Goal: Communication & Community: Answer question/provide support

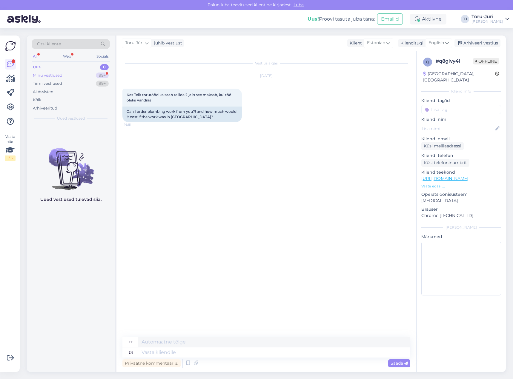
click at [83, 74] on div "Minu vestlused 99+" at bounding box center [71, 75] width 78 height 8
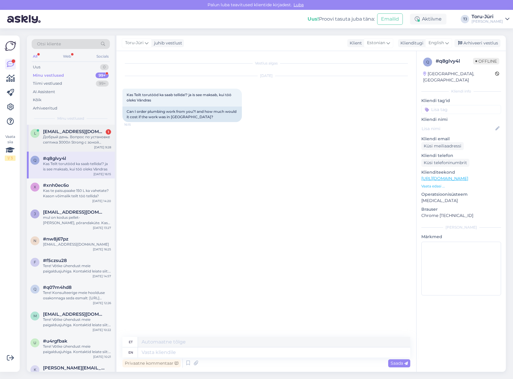
click at [67, 134] on span "[EMAIL_ADDRESS][DOMAIN_NAME]" at bounding box center [74, 131] width 62 height 5
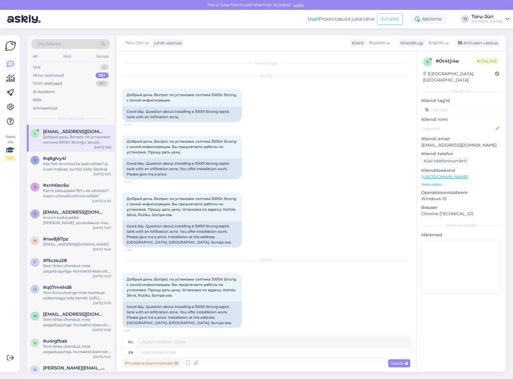
scroll to position [3, 0]
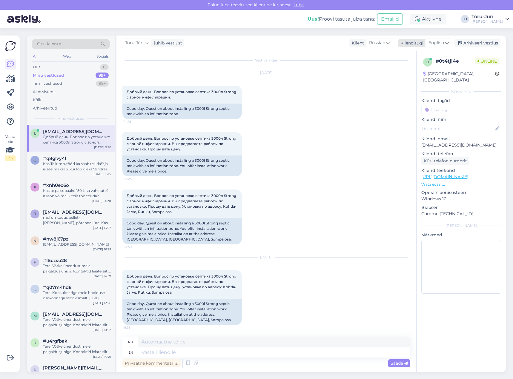
click at [434, 42] on span "English" at bounding box center [437, 43] width 16 height 7
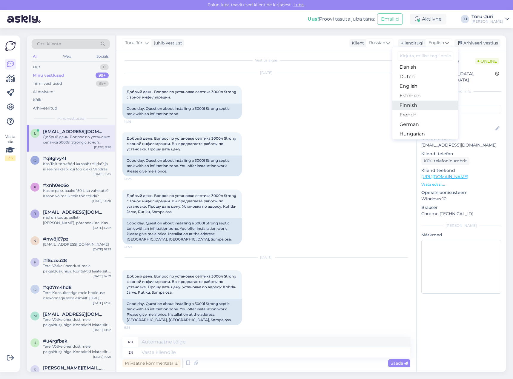
scroll to position [60, 0]
click at [420, 88] on link "Estonian" at bounding box center [426, 87] width 66 height 10
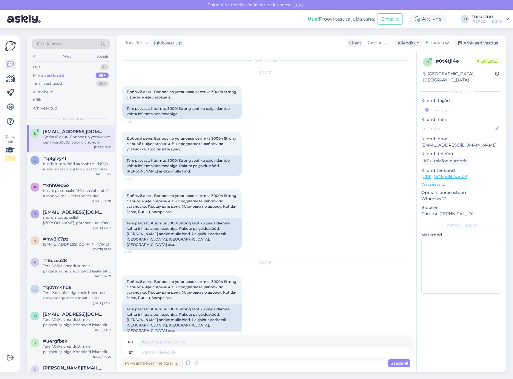
click at [300, 314] on div "[DATE] Добрый день. Вопрос по установке септика 3000л Strong с зоной инфильтрац…" at bounding box center [266, 300] width 288 height 86
click at [252, 350] on textarea at bounding box center [274, 353] width 272 height 10
type textarea "Tere!"
type textarea "Привет!"
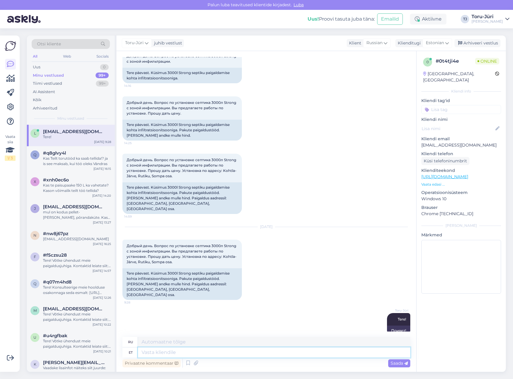
click at [220, 351] on textarea at bounding box center [274, 353] width 272 height 10
type textarea "Võtke"
type textarea "Брать"
type textarea "Võtke ühendust m"
type textarea "Связаться с нами"
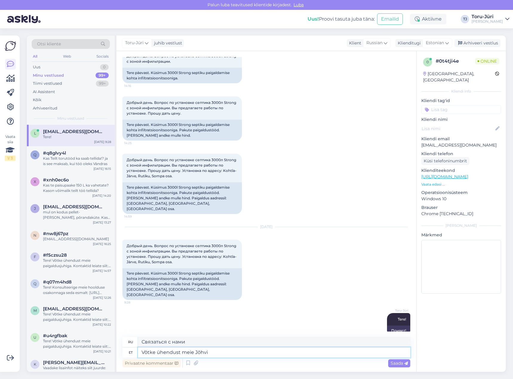
type textarea "Võtke ühendust meie Jõhvi"
type textarea "Свяжитесь с нашим Йыхви"
type textarea "Võtke ühendust meie Jõhvi kaupluseg"
type textarea "Свяжитесь с нашим магазином в [GEOGRAPHIC_DATA]"
type textarea "Võtke ühendust meie Jõhvi kauplusega ja"
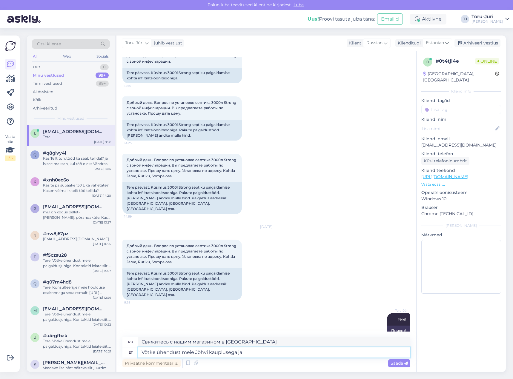
type textarea "Свяжитесь с нашим магазином в [GEOGRAPHIC_DATA] и"
type textarea "Võtke ühendust meie Jõhvi kauplusega [PERSON_NAME] s"
type textarea "Обратитесь в наш магазин в [GEOGRAPHIC_DATA], и они вам помогут."
type textarea "Võtke ühendust meie Jõhvi kauplusega [PERSON_NAME] saavad juba t"
type textarea "Обратитесь в наш магазин в [GEOGRAPHIC_DATA], и они уже получат"
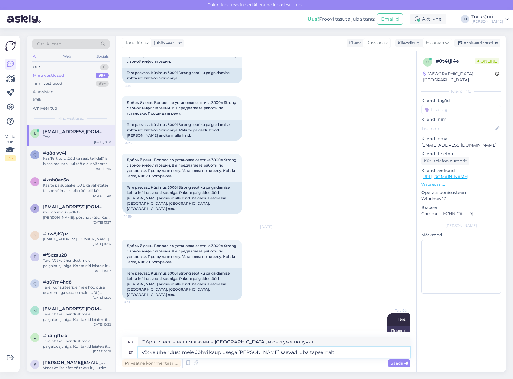
type textarea "Võtke ühendust meie Jõhvi kauplusega [PERSON_NAME] saavad juba täpsemalt"
type textarea "Обратитесь в наш магазин в [GEOGRAPHIC_DATA], и там вам предоставят более подро…"
type textarea "Võtke ühendust meie Jõhvi kauplusega [PERSON_NAME] saavad juba"
type textarea "Обратитесь в наш магазин в [GEOGRAPHIC_DATA], и они уже получат"
type textarea "Võtke ühendust meie Jõhvi kauplusega [PERSON_NAME] s"
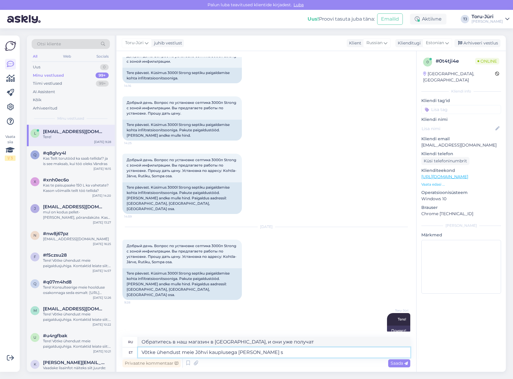
type textarea "Обратитесь в наш магазин в [GEOGRAPHIC_DATA], и они вам помогут."
type textarea "Võtke ühendust meie Jõhvi kauplusega [PERSON_NAME] saavad anda"
type textarea "Обратитесь в наш магазин в [GEOGRAPHIC_DATA], и они вам предоставят"
type textarea "Võtke ühendust meie Jõhvi kauplusega [PERSON_NAME] saavad anda sealse"
type textarea "Обратитесь в наш магазин в [GEOGRAPHIC_DATA], и они могут предоставить вам поро…"
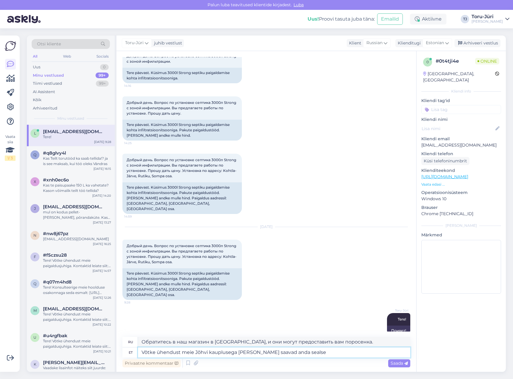
type textarea "Võtke ühendust meie Jõhvi kauplusega [PERSON_NAME] saavad anda sealse"
type textarea "Обратитесь в наш магазин в [GEOGRAPHIC_DATA], и они предоставят вам"
type textarea "Võtke ühendust meie Jõhvi kauplusega [PERSON_NAME] saavad anda sealse piirkonna"
type textarea "Обратитесь в наш магазин в [GEOGRAPHIC_DATA], и там вам предоставят информацию …"
type textarea "Võtke ühendust meie Jõhvi kauplusega [PERSON_NAME] saavad anda sealse piirkonna…"
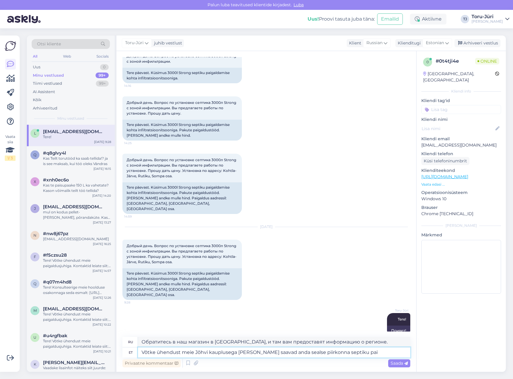
type textarea "Обратитесь в наш магазин в [GEOGRAPHIC_DATA], и они могут предоставить септик д…"
type textarea "Võtke ühendust meie Jõhvi kauplusega [PERSON_NAME] saavad anda sealse piirkonna…"
type textarea "Обратитесь в наш магазин в [GEOGRAPHIC_DATA], и они смогут предоставить вам уст…"
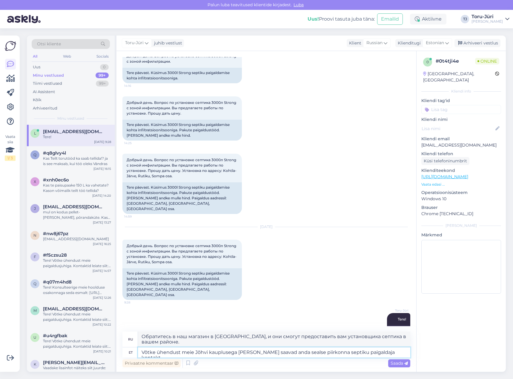
type textarea "Võtke ühendust meie Jõhvi kauplusega [PERSON_NAME] saavad anda sealse piirkonna…"
type textarea "Обратитесь в наш магазин в [GEOGRAPHIC_DATA], и там вам предоставят контактную …"
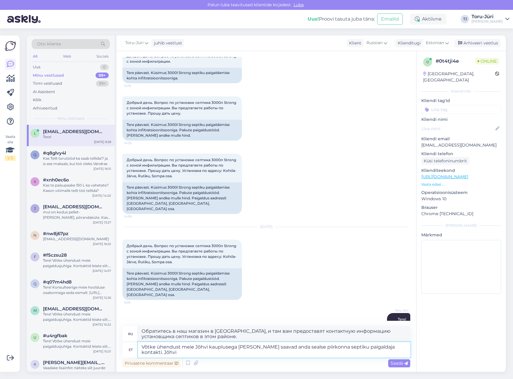
type textarea "Võtke ühendust meie Jõhvi kauplusega [PERSON_NAME] saavad anda sealse piirkonna…"
type textarea "Обратитесь в наш магазин в [GEOGRAPHIC_DATA], и там вам предоставят контактную …"
type textarea "Võtke ühendust meie Jõhvi kauplusega [PERSON_NAME] saavad anda sealse piirkonna…"
type textarea "Обратитесь в наш магазин в [GEOGRAPHIC_DATA], и там вам предоставят контактную …"
type textarea "Võtke ühendust meie Jõhvi kauplusega [PERSON_NAME] saavad anda sealse piirkonna…"
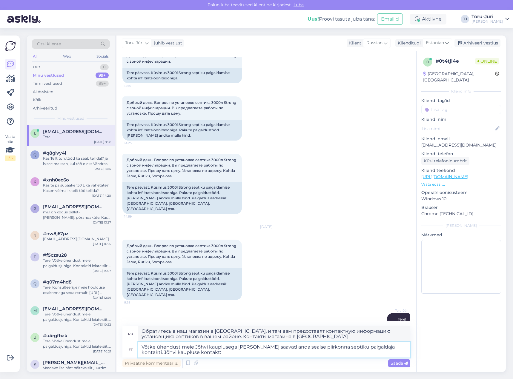
type textarea "Обратитесь в наш магазин в [GEOGRAPHIC_DATA], и там вам предоставят контактную …"
type textarea "Võtke ühendust meie Jõhvi kauplusega [PERSON_NAME] saavad anda sealse piirkonna…"
type textarea "Обратитесь в наш магазин в [GEOGRAPHIC_DATA], и там вам предоставят контактную …"
type textarea "Võtke ühendust meie Jõhvi kauplusega [PERSON_NAME] saavad anda sealse piirkonna…"
type textarea "Обратитесь в наш магазин в [GEOGRAPHIC_DATA], и там вам предоставят контактную …"
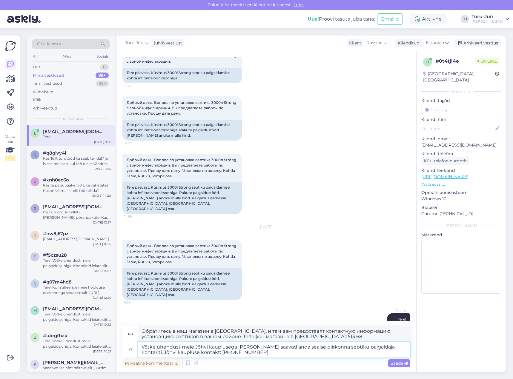
type textarea "Võtke ühendust meie Jõhvi kauplusega [PERSON_NAME] saavad anda sealse piirkonna…"
type textarea "Обратитесь в наш магазин в [GEOGRAPHIC_DATA], и там вам предоставят контактную …"
type textarea "Võtke ühendust meie Jõhvi kauplusega [PERSON_NAME] saavad anda sealse piirkonna…"
type textarea "Обратитесь в наш магазин в [GEOGRAPHIC_DATA], и они предоставят вам контактную …"
type textarea "Võtke ühendust meie Jõhvi kauplusega [PERSON_NAME] saavad anda sealse piirkonna…"
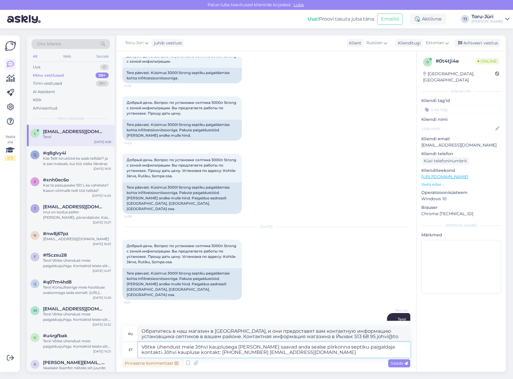
type textarea "Обратитесь в наш магазин в [GEOGRAPHIC_DATA], и там вам предоставят контактную …"
type textarea "Võtke ühendust meie Jõhvi kauplusega [PERSON_NAME] saavad anda sealse piirkonna…"
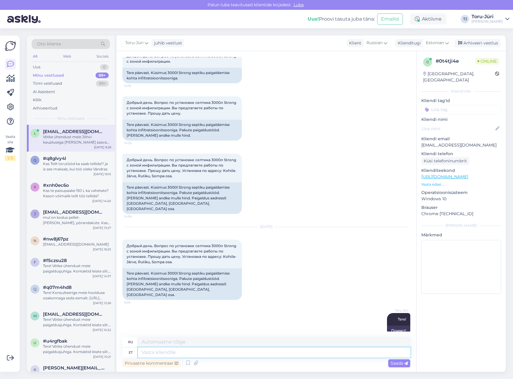
scroll to position [102, 0]
